Goal: Transaction & Acquisition: Purchase product/service

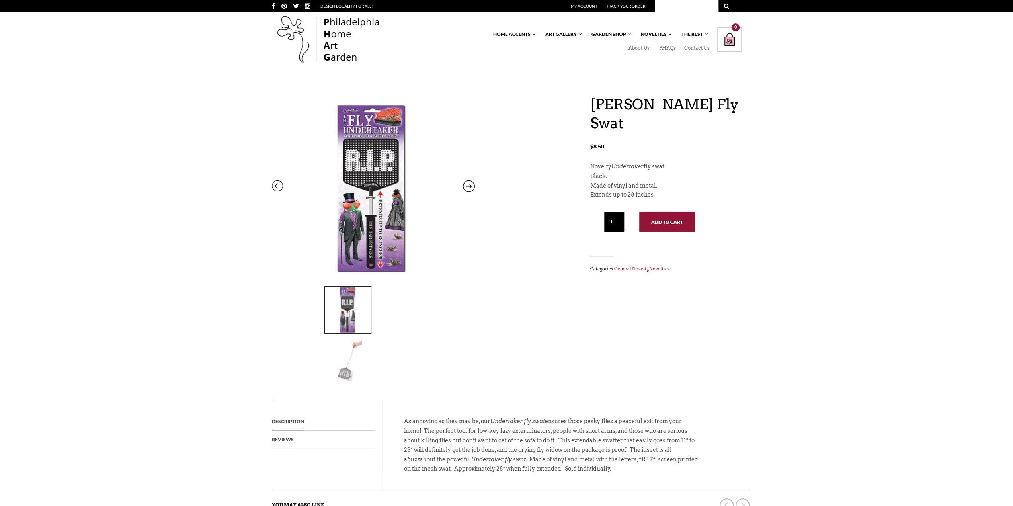
click at [659, 221] on button "Add to cart" at bounding box center [668, 222] width 56 height 20
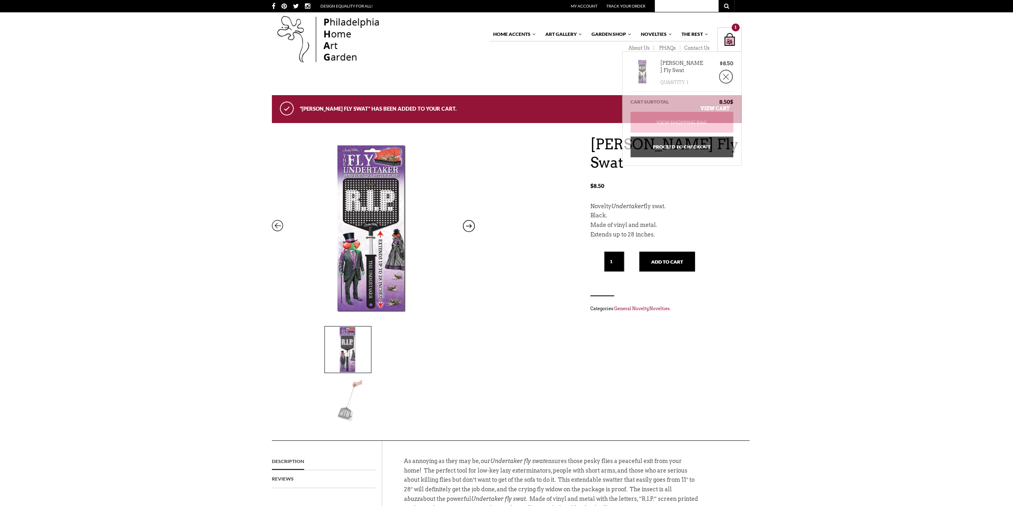
click at [730, 39] on div "Shopping Bag $ 8.50 / 1 item(s) 1" at bounding box center [730, 39] width 24 height 24
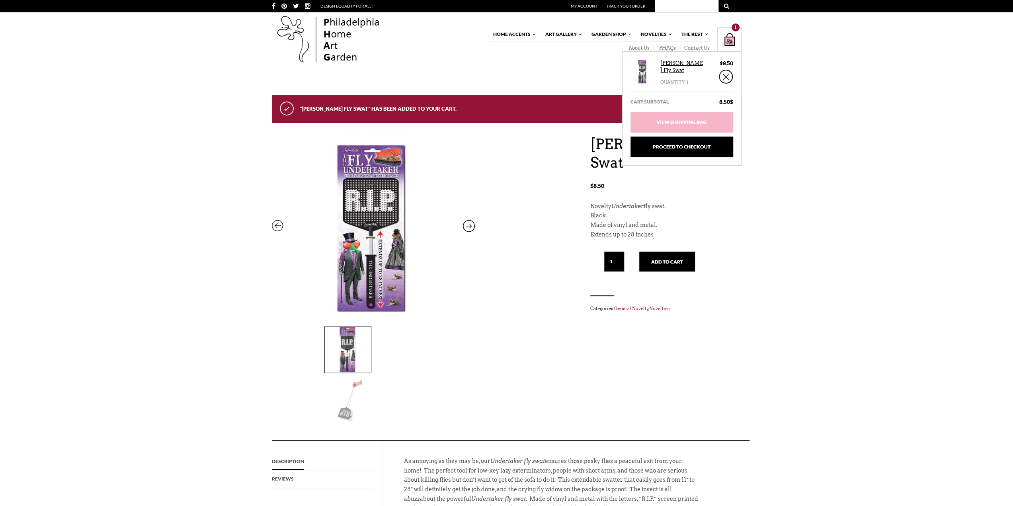
click at [668, 66] on link "[PERSON_NAME] Fly Swat" at bounding box center [683, 67] width 44 height 14
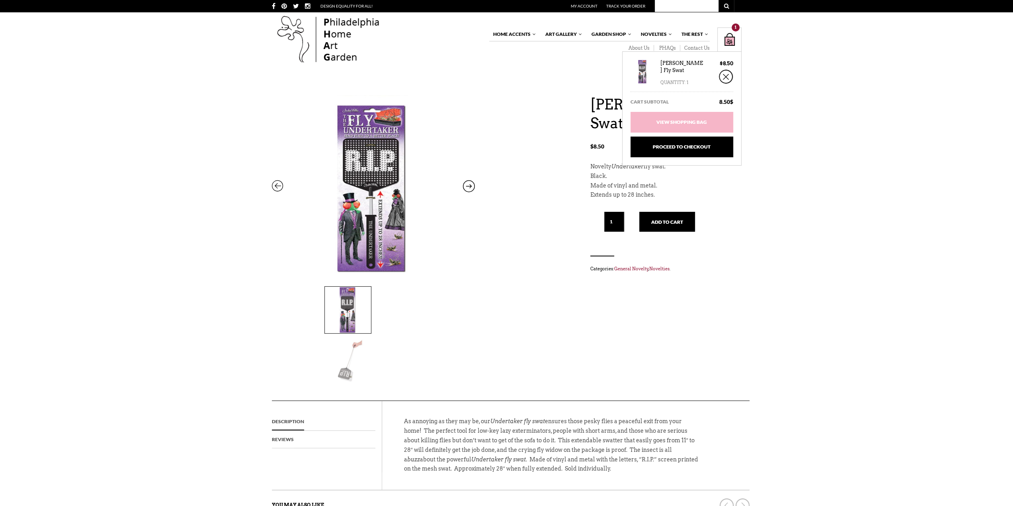
click at [728, 38] on div "Shopping Bag $ 8.50 / 1 item(s) 1" at bounding box center [730, 39] width 24 height 24
click at [674, 148] on link "Proceed to Checkout" at bounding box center [682, 147] width 103 height 21
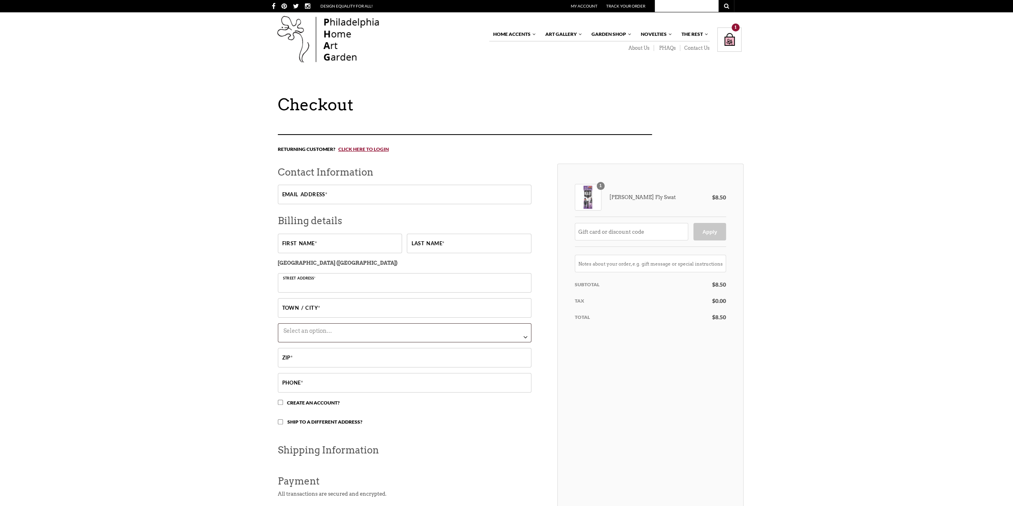
click at [305, 284] on input "Street address *" at bounding box center [405, 283] width 254 height 20
click at [326, 282] on input "Street address *" at bounding box center [405, 283] width 254 height 20
type input "4269 148TH AVE NE"
type input "[EMAIL_ADDRESS][DOMAIN_NAME]"
type input "Alexander"
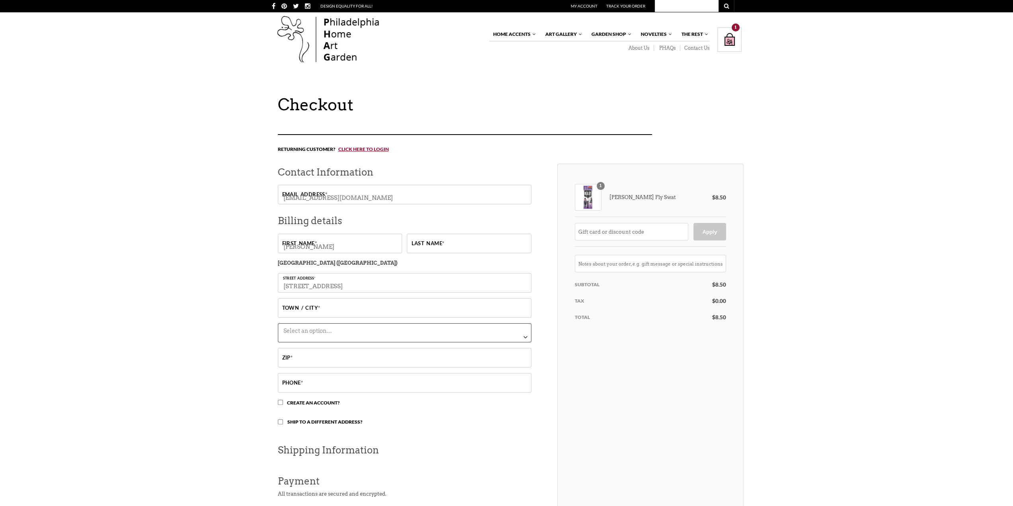
type input "Nash"
type input "BELLEVUE"
select select "WA"
type input "98007-7173"
type input "7014269880"
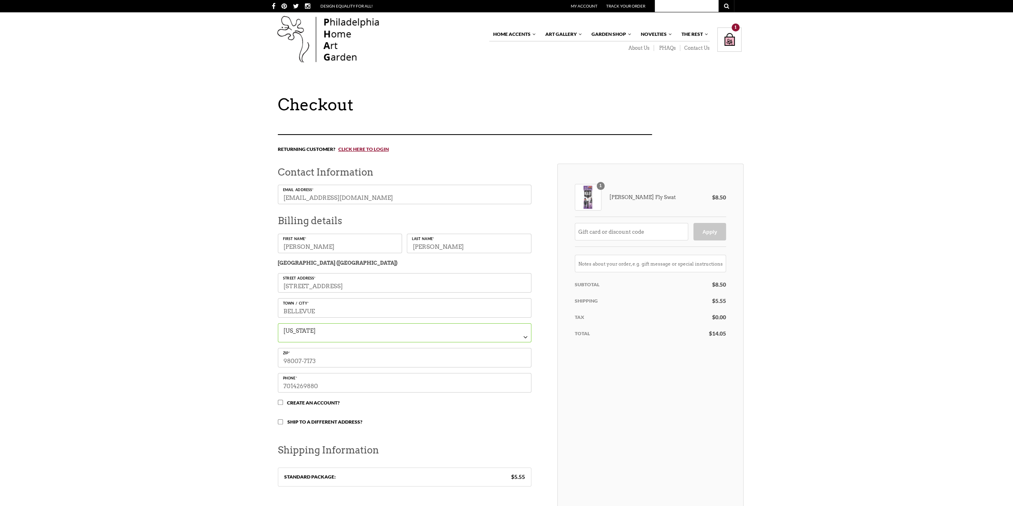
click at [339, 316] on input "BELLEVUE" at bounding box center [405, 308] width 254 height 20
click at [249, 318] on div "Checkout Returning customer? Click here to login If you have shopped with us be…" at bounding box center [506, 407] width 1013 height 624
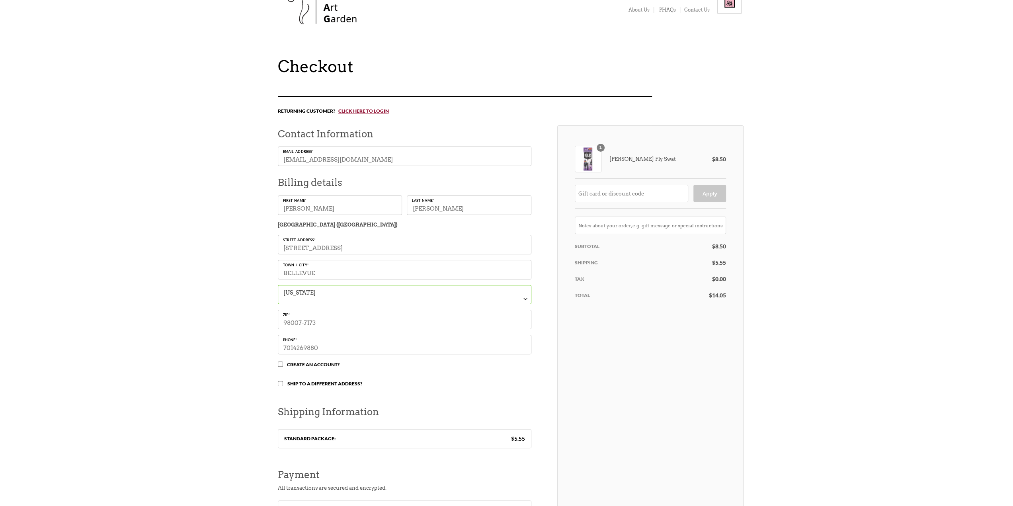
scroll to position [40, 0]
click at [412, 243] on input "4269 148TH AVE NE" at bounding box center [405, 243] width 254 height 20
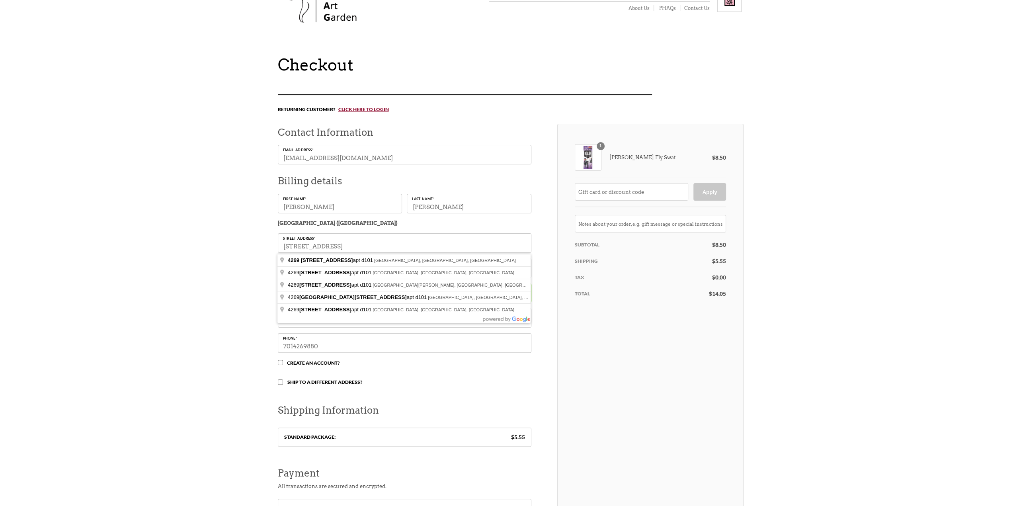
click at [386, 246] on input "4269 148TH AVE NE Apt D101" at bounding box center [405, 243] width 254 height 20
type input "4269 148th Ave NE apt d101"
type input "Bellevue"
type input "98007"
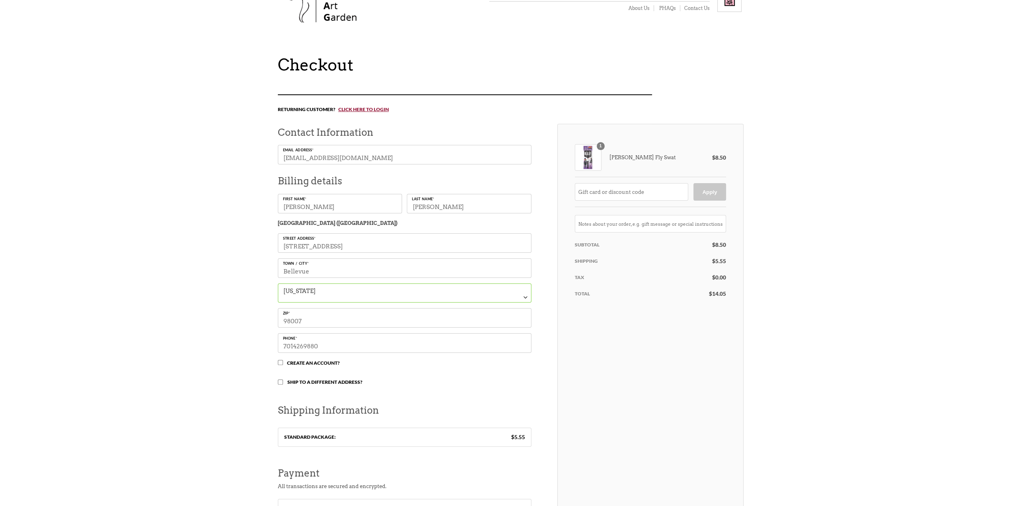
click at [352, 248] on input "4269 148th Ave NE apt d101" at bounding box center [405, 243] width 254 height 20
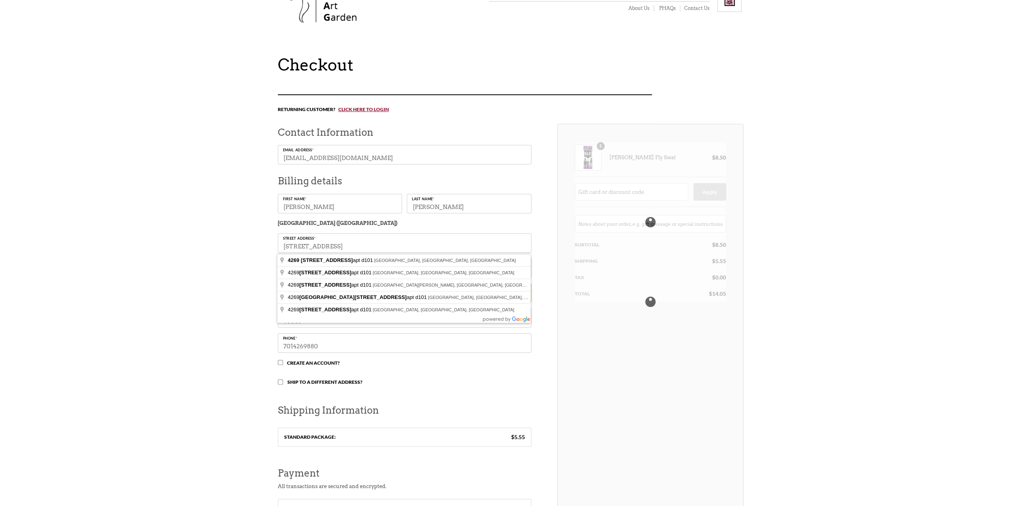
click at [399, 248] on input "[STREET_ADDRESS]" at bounding box center [405, 243] width 254 height 20
type input "[STREET_ADDRESS]"
click at [266, 253] on div "Checkout Returning customer? Click here to login If you have shopped with us be…" at bounding box center [506, 367] width 1013 height 624
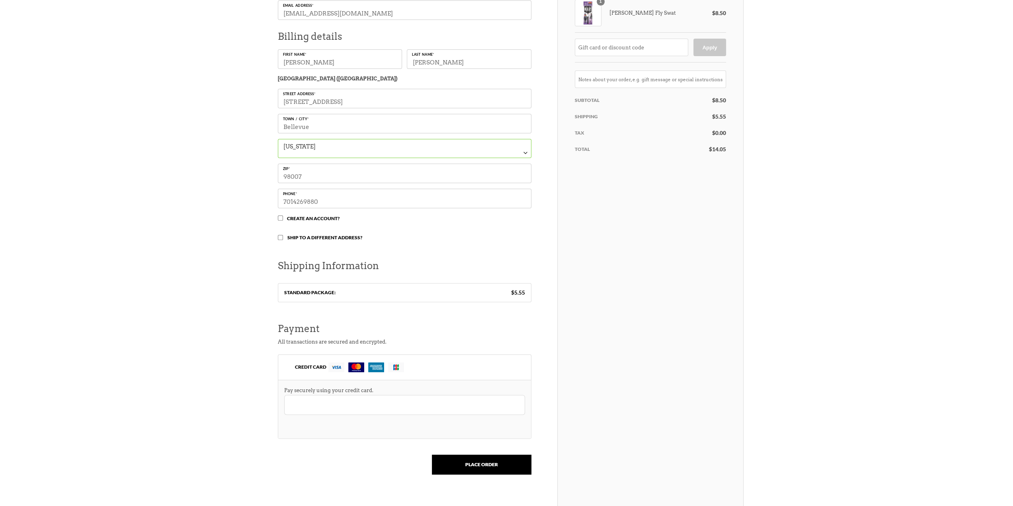
scroll to position [199, 0]
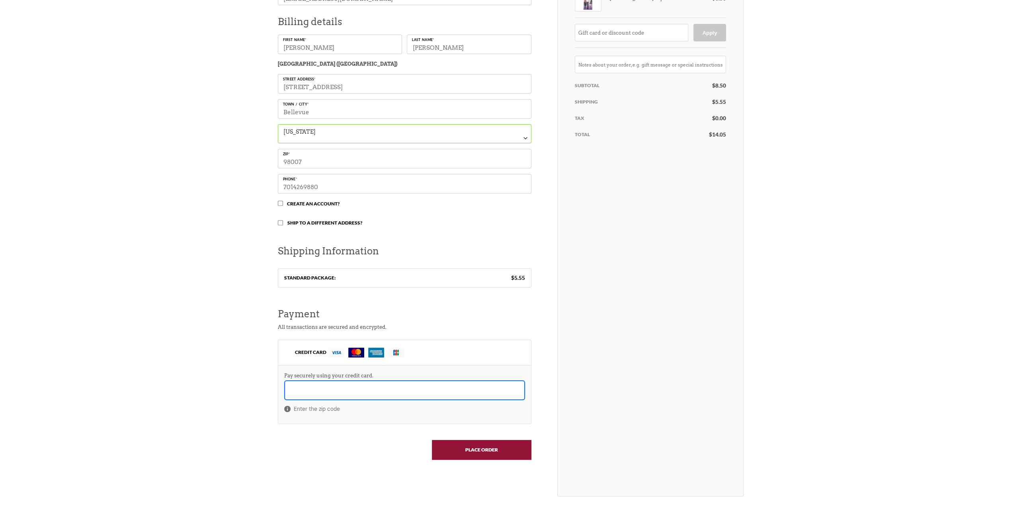
click at [464, 457] on input "Place order" at bounding box center [482, 450] width 100 height 20
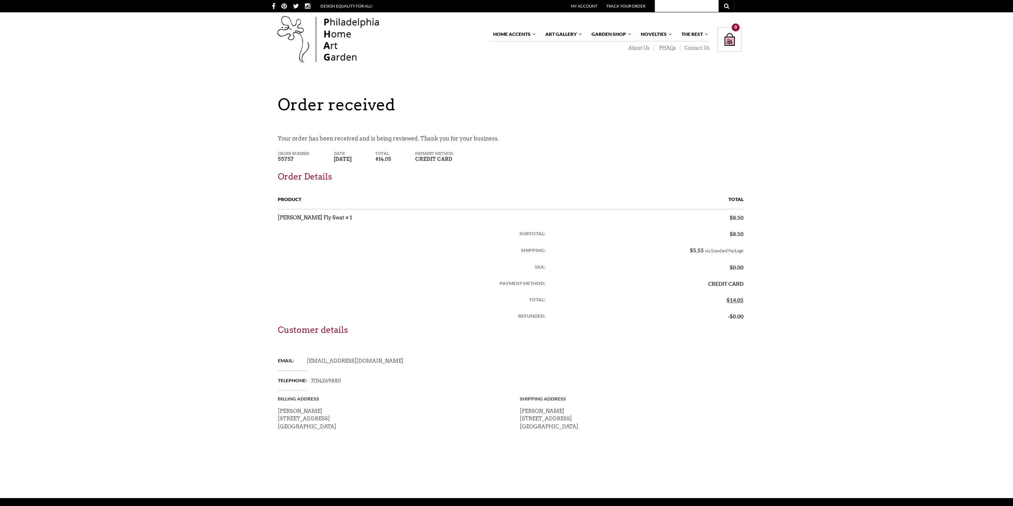
drag, startPoint x: 0, startPoint y: 0, endPoint x: 548, endPoint y: 89, distance: 555.1
click at [548, 89] on div "X Going so soon? In case you missed it. We offer FREE shipping on orders of $49…" at bounding box center [506, 306] width 1013 height 613
